Goal: Download file/media

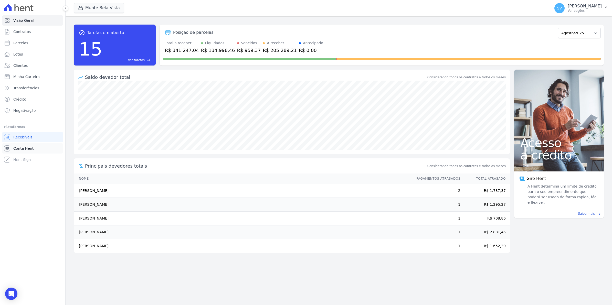
click at [33, 148] on link "Conta Hent" at bounding box center [32, 148] width 61 height 10
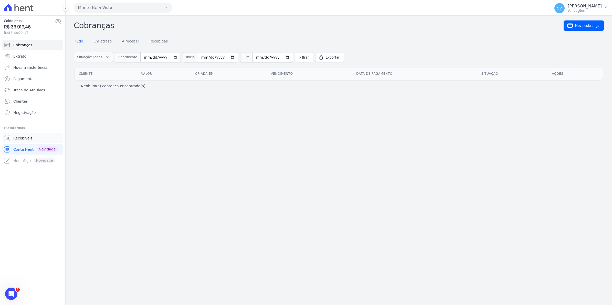
click at [17, 139] on span "Recebíveis" at bounding box center [22, 138] width 19 height 5
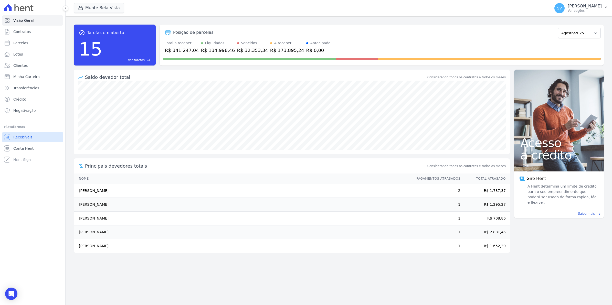
click at [22, 139] on span "Recebíveis" at bounding box center [22, 137] width 19 height 5
click at [18, 152] on link "Conta Hent" at bounding box center [32, 148] width 61 height 10
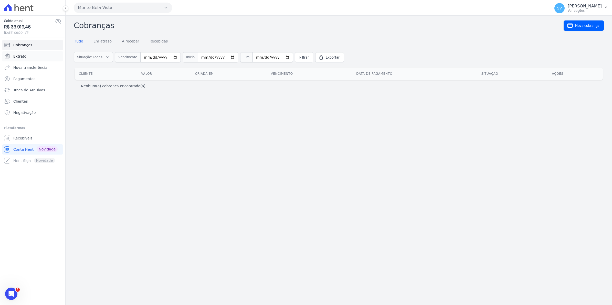
click at [19, 57] on span "Extrato" at bounding box center [19, 56] width 13 height 5
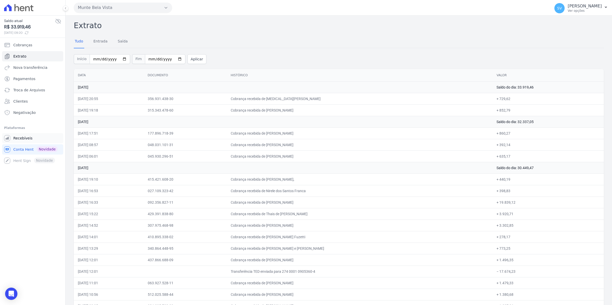
click at [20, 139] on span "Recebíveis" at bounding box center [22, 138] width 19 height 5
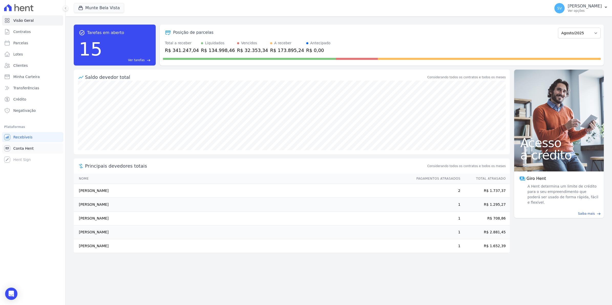
click at [21, 146] on span "Conta Hent" at bounding box center [23, 148] width 20 height 5
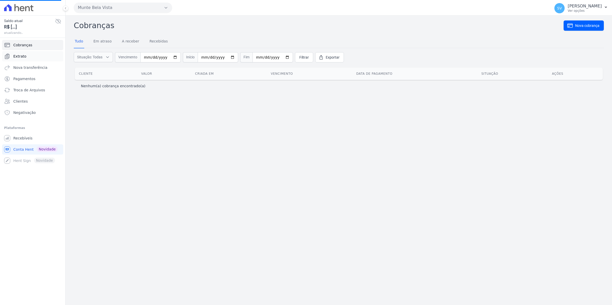
click at [19, 59] on span "Extrato" at bounding box center [19, 56] width 13 height 5
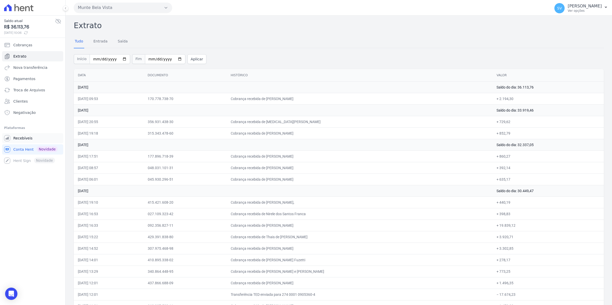
click at [26, 141] on link "Recebíveis" at bounding box center [32, 138] width 61 height 10
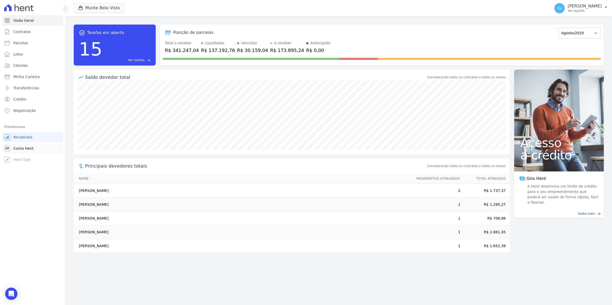
click at [22, 150] on span "Conta Hent" at bounding box center [23, 148] width 20 height 5
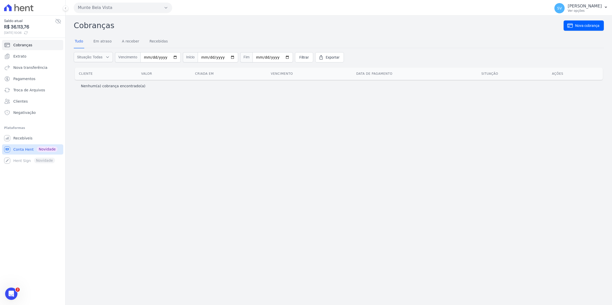
click at [24, 147] on span "Conta Hent" at bounding box center [23, 149] width 20 height 5
click at [17, 141] on link "Recebíveis" at bounding box center [32, 138] width 61 height 10
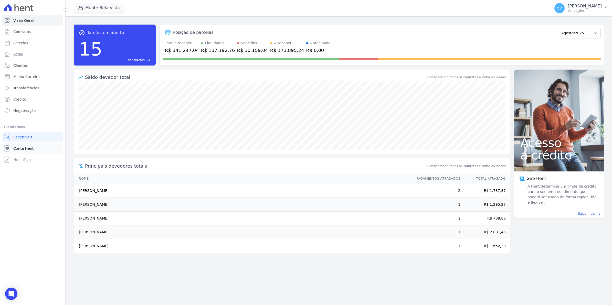
click at [20, 151] on span "Conta Hent" at bounding box center [23, 148] width 20 height 5
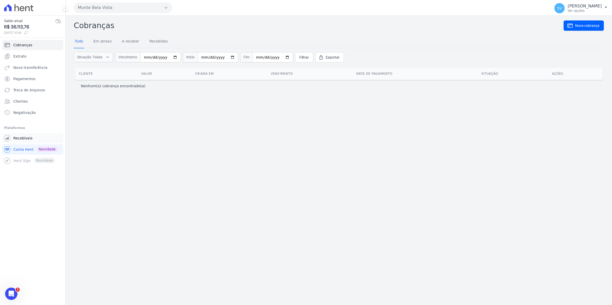
click at [20, 141] on span "Recebíveis" at bounding box center [22, 138] width 19 height 5
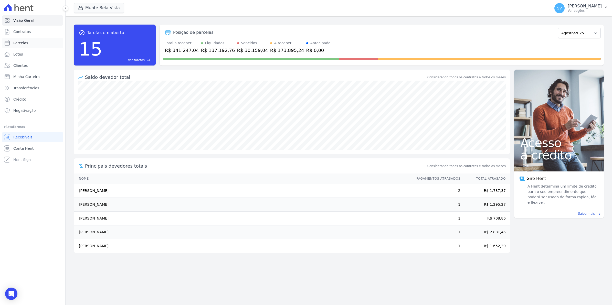
click at [26, 42] on span "Parcelas" at bounding box center [20, 42] width 15 height 5
select select
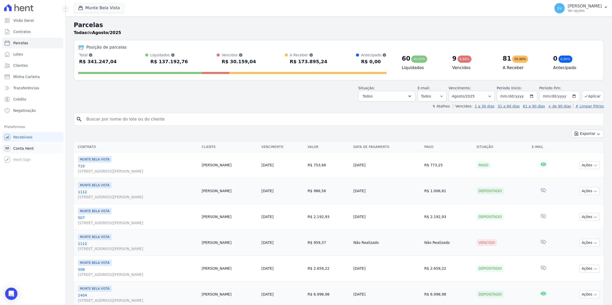
click at [25, 149] on span "Conta Hent" at bounding box center [23, 148] width 20 height 5
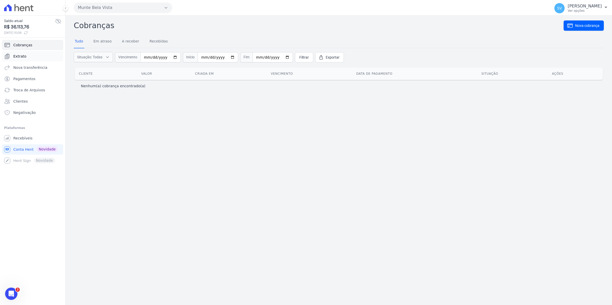
click at [18, 55] on span "Extrato" at bounding box center [19, 56] width 13 height 5
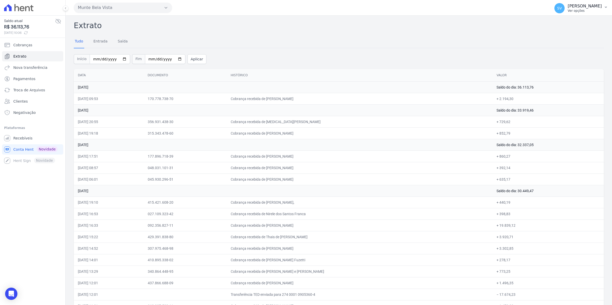
click at [562, 10] on span "SV" at bounding box center [559, 8] width 5 height 4
click at [320, 72] on th "Histórico" at bounding box center [360, 75] width 266 height 13
click at [21, 142] on link "Recebíveis" at bounding box center [32, 138] width 61 height 10
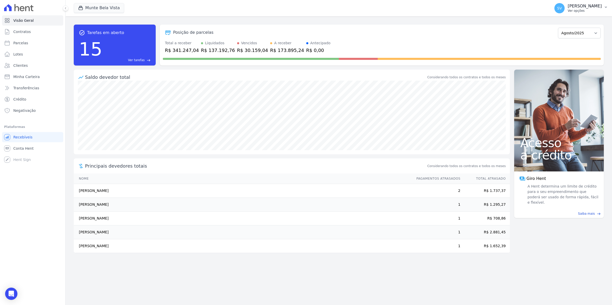
click at [565, 11] on span "SV" at bounding box center [559, 8] width 10 height 10
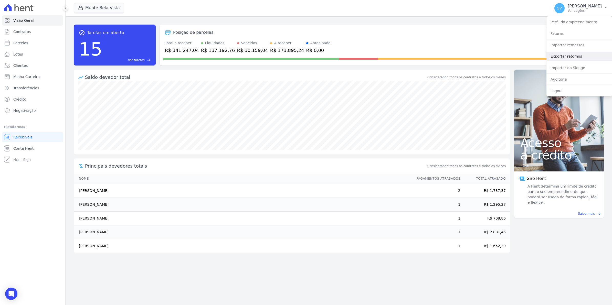
click at [563, 55] on link "Exportar retornos" at bounding box center [579, 56] width 66 height 9
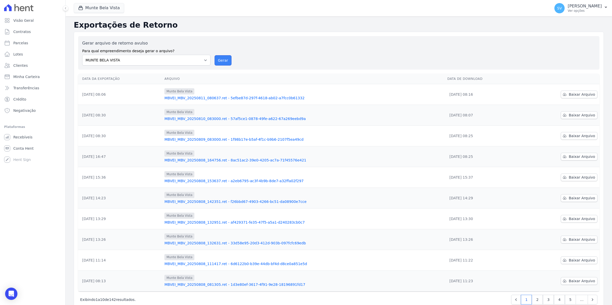
click at [226, 61] on button "Gerar" at bounding box center [223, 60] width 17 height 10
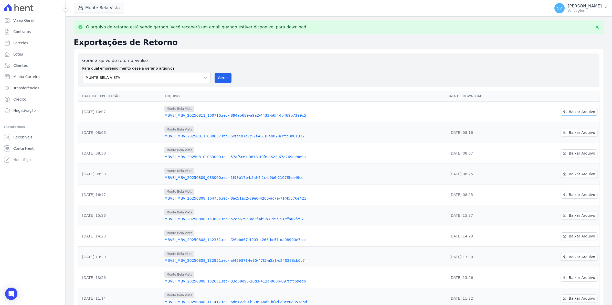
click at [583, 112] on span "Baixar Arquivo" at bounding box center [582, 111] width 26 height 5
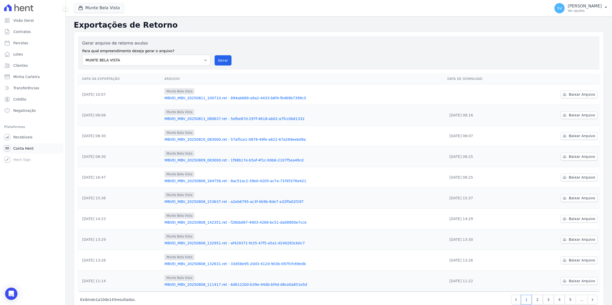
click at [19, 152] on link "Conta Hent" at bounding box center [32, 148] width 61 height 10
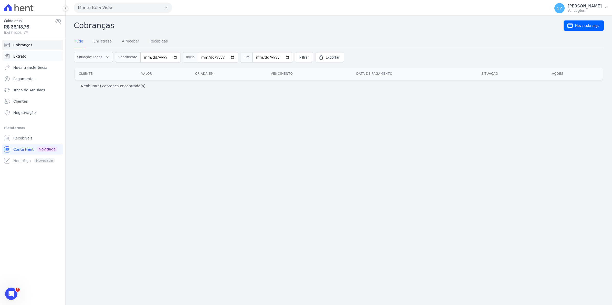
click at [12, 54] on link "Extrato" at bounding box center [32, 56] width 61 height 10
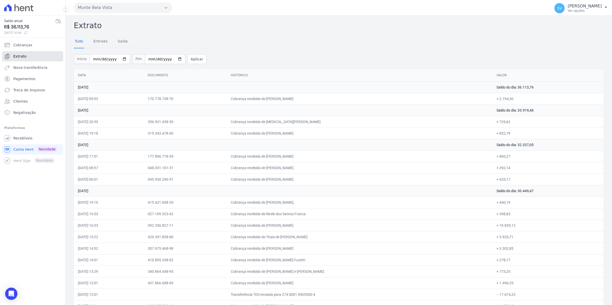
click at [21, 56] on span "Extrato" at bounding box center [19, 56] width 13 height 5
click at [16, 140] on span "Recebíveis" at bounding box center [22, 138] width 19 height 5
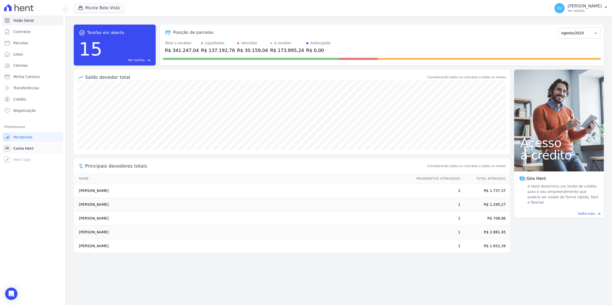
click at [15, 149] on span "Conta Hent" at bounding box center [23, 148] width 20 height 5
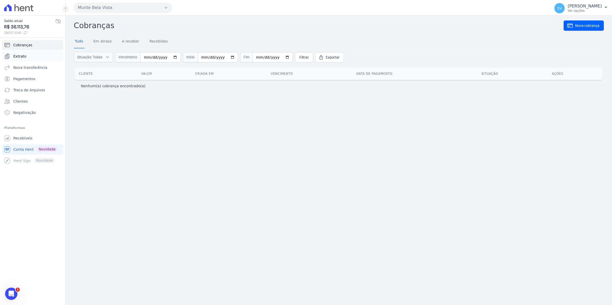
click at [17, 56] on span "Extrato" at bounding box center [19, 56] width 13 height 5
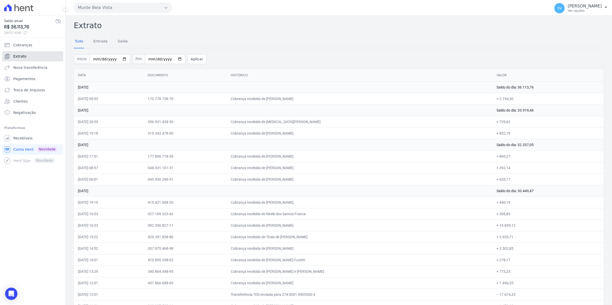
click at [26, 54] on link "Extrato" at bounding box center [32, 56] width 61 height 10
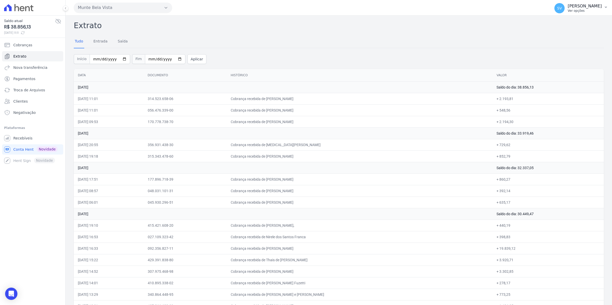
click at [562, 9] on span "SV" at bounding box center [559, 8] width 5 height 4
click at [24, 140] on span "Recebíveis" at bounding box center [22, 138] width 19 height 5
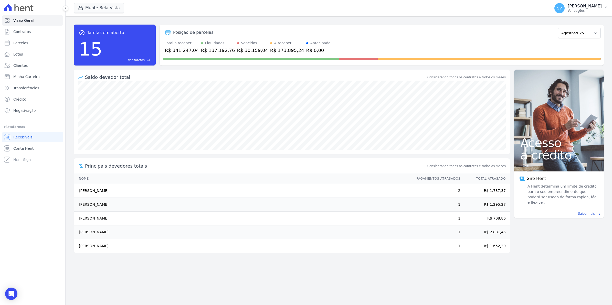
click at [565, 9] on span "SV" at bounding box center [559, 8] width 10 height 10
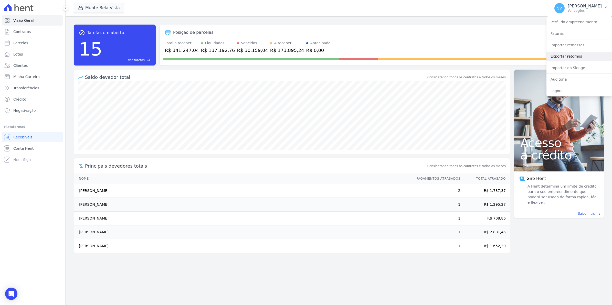
click at [556, 58] on link "Exportar retornos" at bounding box center [579, 56] width 66 height 9
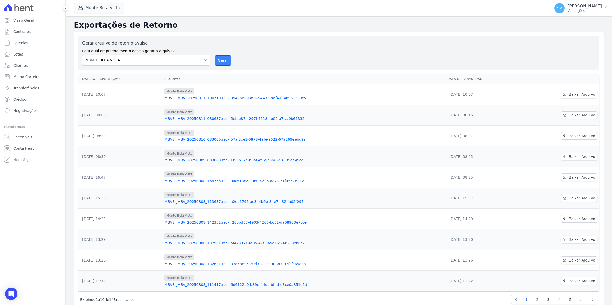
click at [219, 61] on button "Gerar" at bounding box center [223, 60] width 17 height 10
click at [583, 94] on span "Baixar Arquivo" at bounding box center [582, 94] width 26 height 5
click at [293, 60] on div "Gerar arquivo de retorno avulso Para qual empreendimento deseja gerar o arquivo…" at bounding box center [338, 52] width 513 height 25
click at [16, 148] on span "Conta Hent" at bounding box center [23, 148] width 20 height 5
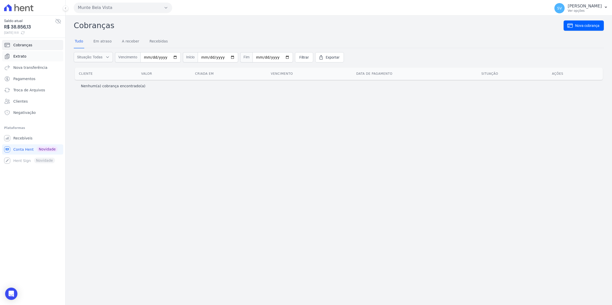
click at [22, 56] on span "Extrato" at bounding box center [19, 56] width 13 height 5
